Goal: Connect with others: Establish contact or relationships with other users

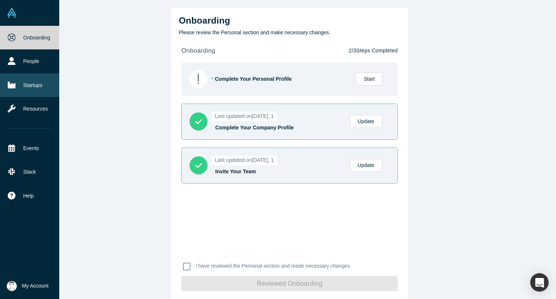
click at [32, 86] on link "Startups" at bounding box center [29, 85] width 59 height 24
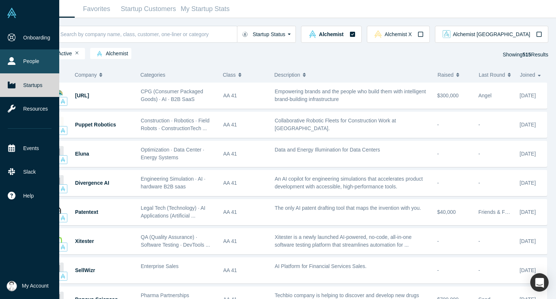
click at [31, 60] on link "People" at bounding box center [29, 61] width 59 height 24
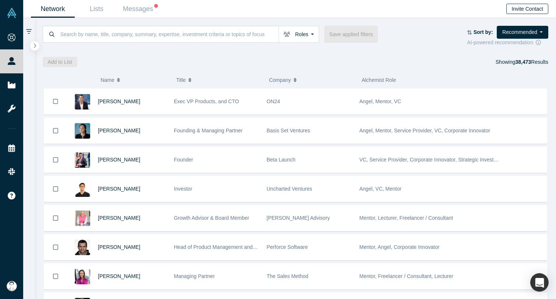
click at [538, 10] on button "Invite Contact" at bounding box center [528, 9] width 42 height 10
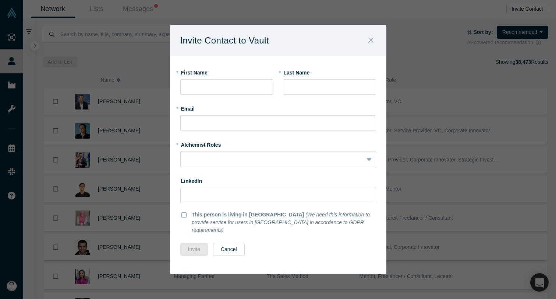
click at [373, 44] on icon "Close" at bounding box center [371, 40] width 5 height 8
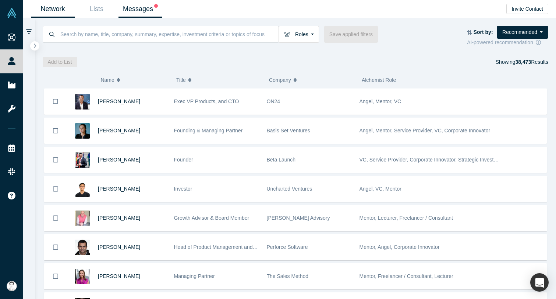
click at [147, 6] on link "Messages" at bounding box center [141, 8] width 44 height 17
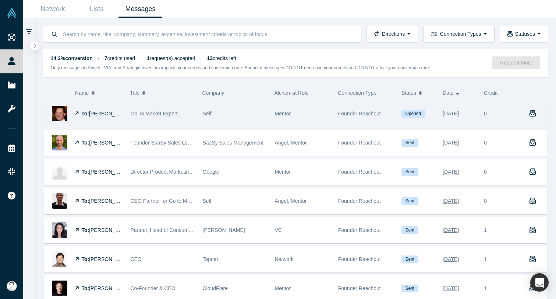
click at [166, 114] on span "Go To Market Expert" at bounding box center [154, 113] width 47 height 6
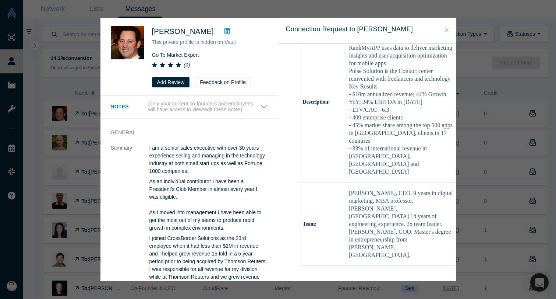
scroll to position [557, 0]
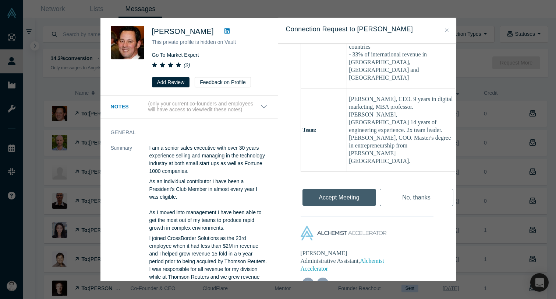
click at [498, 170] on div "Was the recommendation useful? Fred Fried This private profile is hidden on Vau…" at bounding box center [278, 149] width 556 height 299
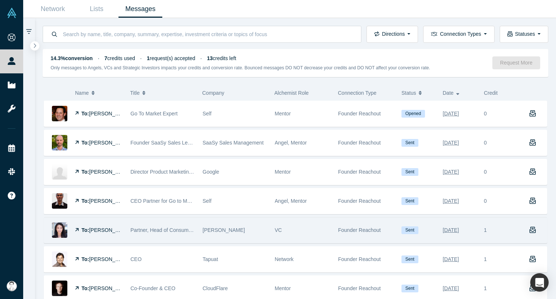
click at [258, 230] on div "[PERSON_NAME]" at bounding box center [235, 229] width 64 height 25
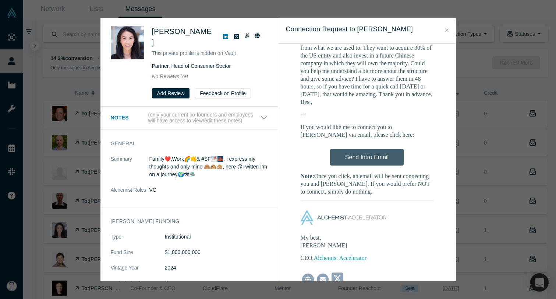
scroll to position [505, 0]
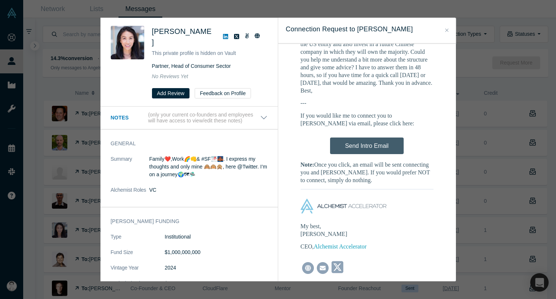
click at [446, 31] on icon "Close" at bounding box center [446, 29] width 3 height 3
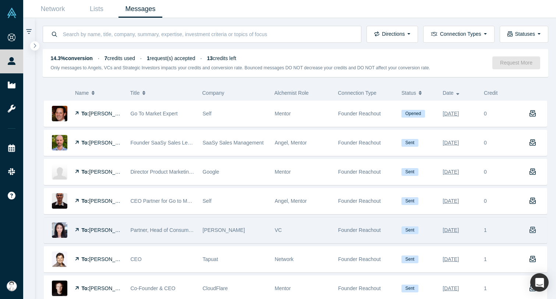
click at [533, 230] on icon "button" at bounding box center [533, 229] width 7 height 7
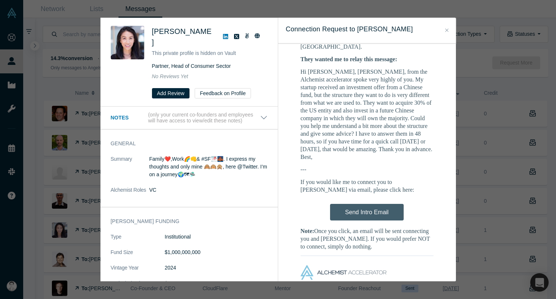
scroll to position [505, 0]
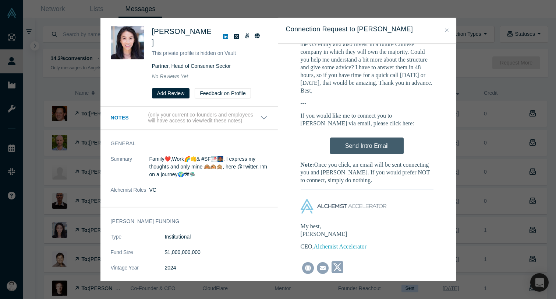
click at [449, 29] on button "Close" at bounding box center [447, 30] width 8 height 8
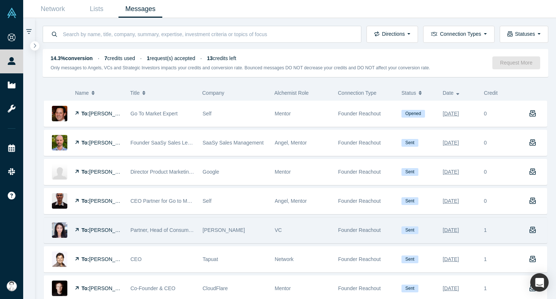
click at [486, 230] on div "1" at bounding box center [500, 229] width 41 height 25
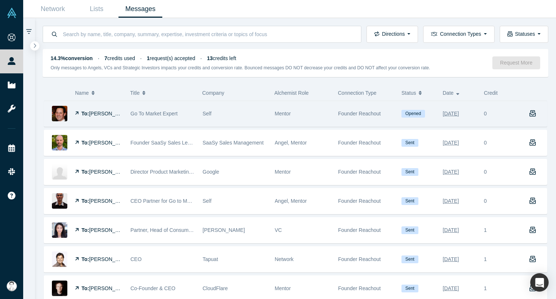
click at [393, 111] on div "Founder Reachout" at bounding box center [366, 113] width 56 height 25
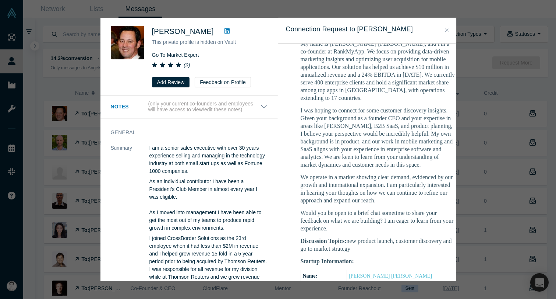
scroll to position [182, 0]
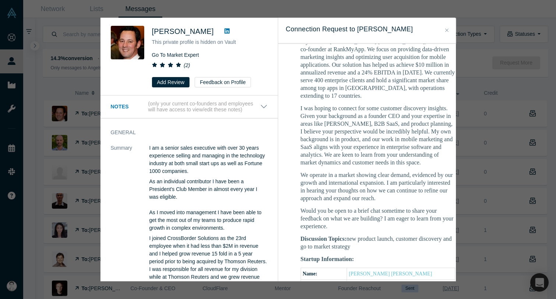
click at [444, 30] on button "Close" at bounding box center [447, 30] width 8 height 8
